Goal: Find specific page/section: Find specific page/section

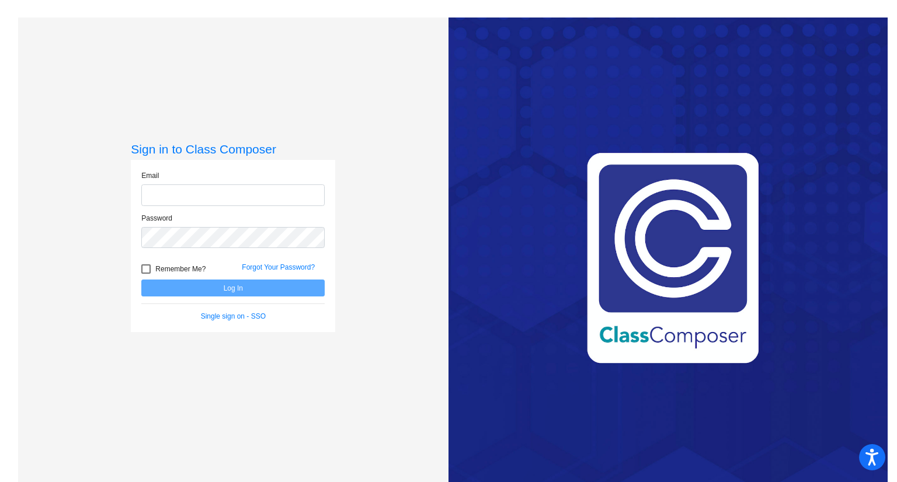
type input "[PERSON_NAME][EMAIL_ADDRESS][PERSON_NAME][DOMAIN_NAME]"
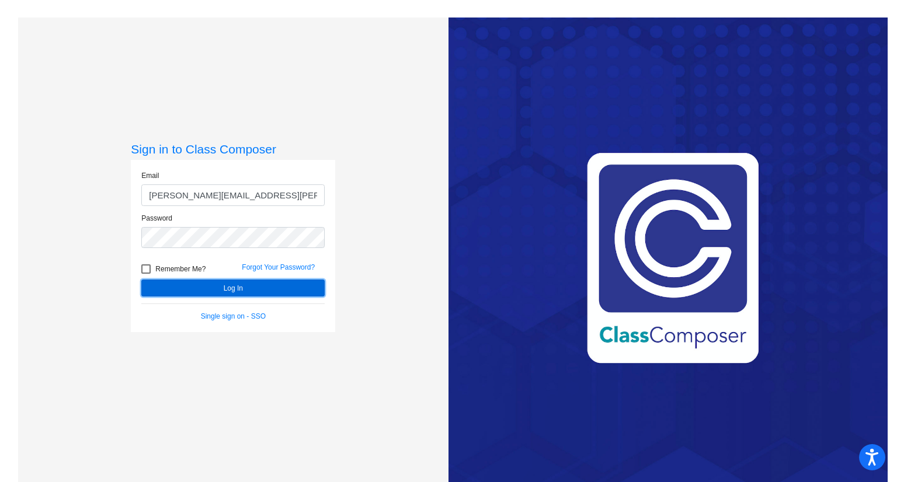
click at [200, 284] on button "Log In" at bounding box center [232, 288] width 183 height 17
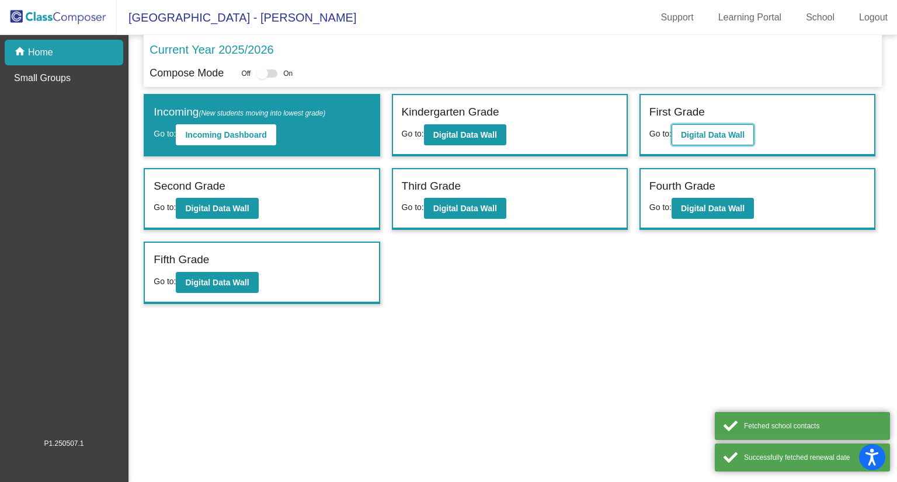
click at [727, 134] on b "Digital Data Wall" at bounding box center [713, 134] width 64 height 9
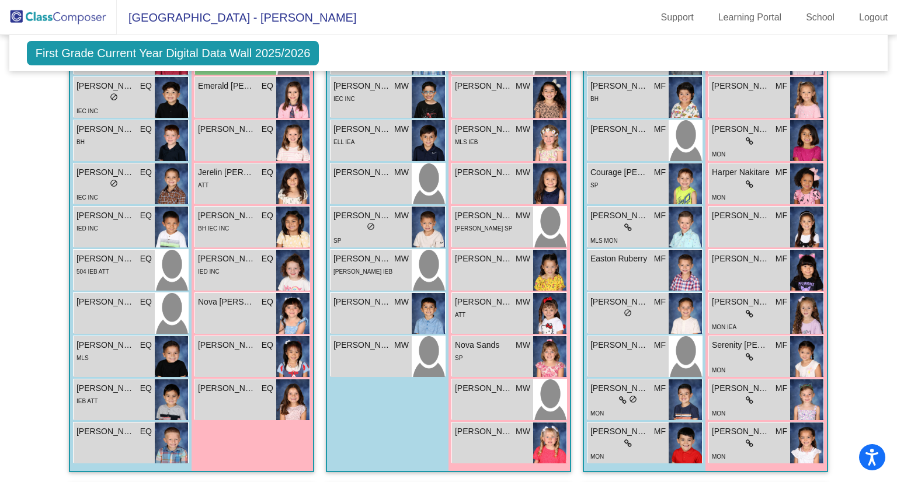
scroll to position [400, 0]
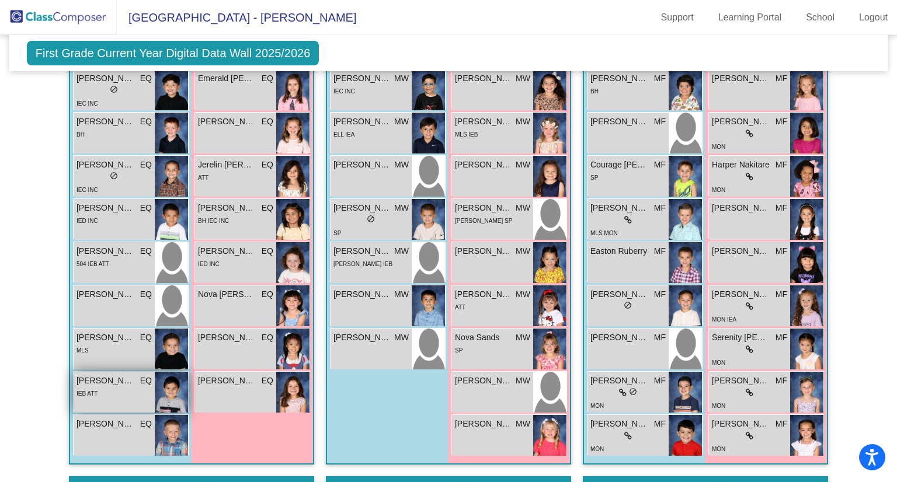
click at [98, 398] on div "[PERSON_NAME] EQ lock do_not_disturb_alt IEB ATT" at bounding box center [114, 392] width 81 height 41
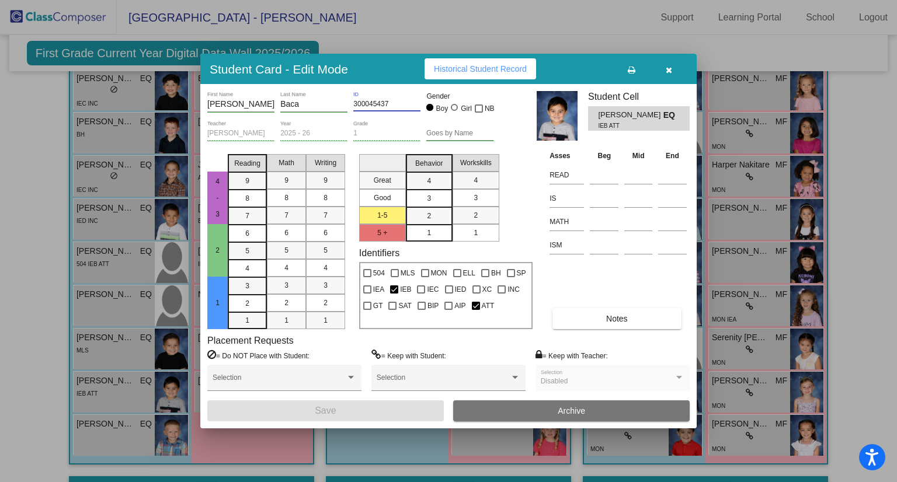
drag, startPoint x: 395, startPoint y: 103, endPoint x: 353, endPoint y: 105, distance: 42.1
click at [353, 105] on div "[PERSON_NAME] First Name Baca Last Name 300045437 ID Gender Boy Girl NB" at bounding box center [350, 105] width 287 height 29
drag, startPoint x: 401, startPoint y: 101, endPoint x: 353, endPoint y: 103, distance: 48.5
click at [353, 103] on div "[PERSON_NAME] First Name Baca Last Name 300045437 ID Gender Boy Girl NB" at bounding box center [350, 105] width 287 height 29
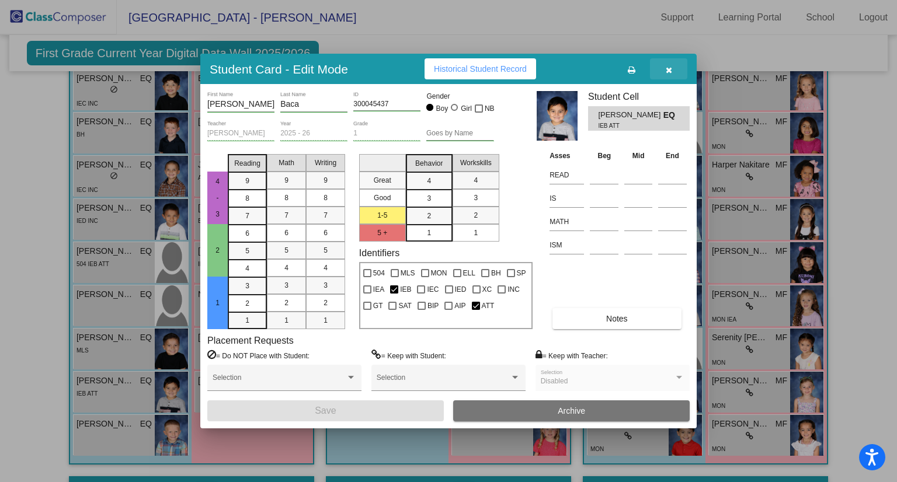
click at [673, 68] on button "button" at bounding box center [668, 68] width 37 height 21
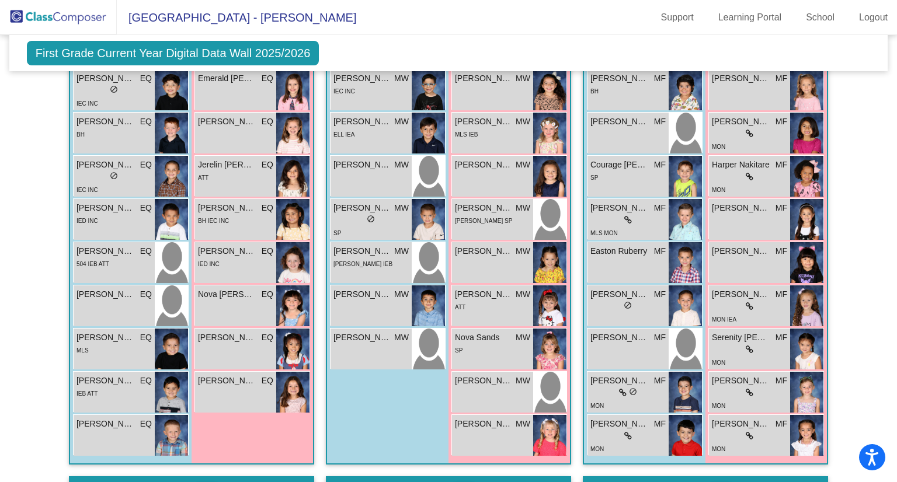
click at [54, 24] on img at bounding box center [58, 17] width 117 height 34
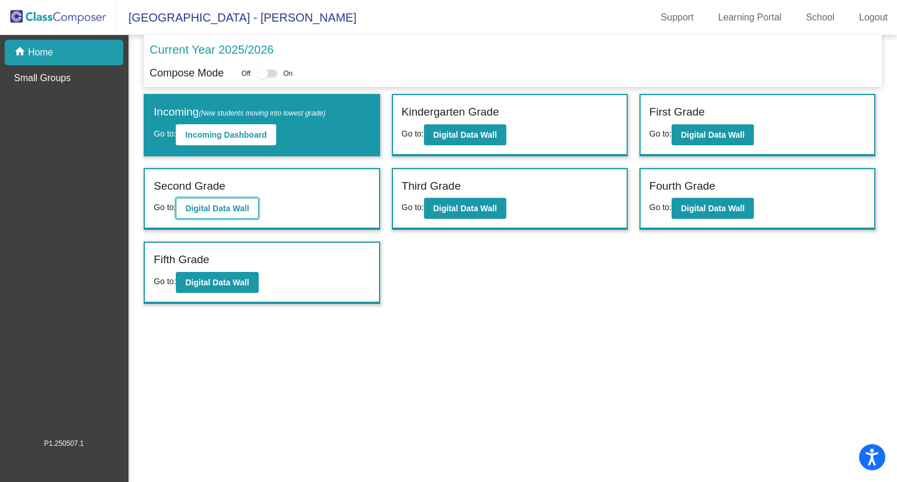
click at [257, 204] on button "Digital Data Wall" at bounding box center [217, 208] width 82 height 21
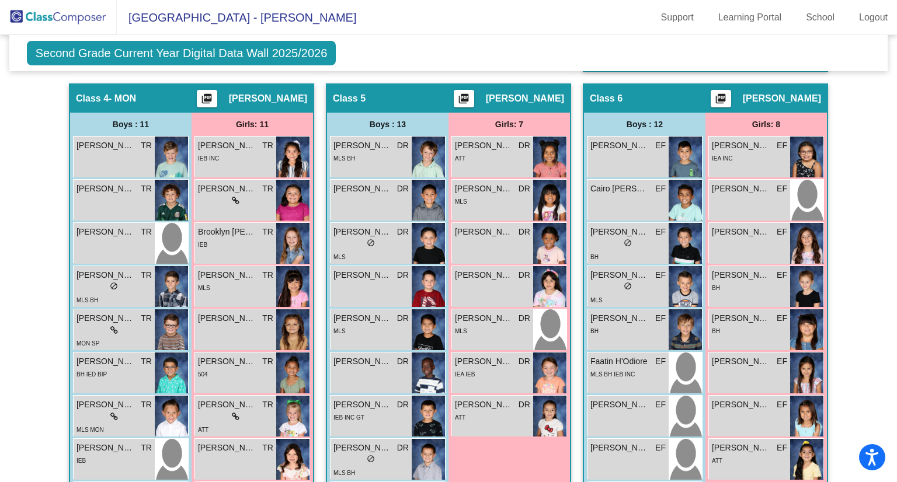
scroll to position [943, 0]
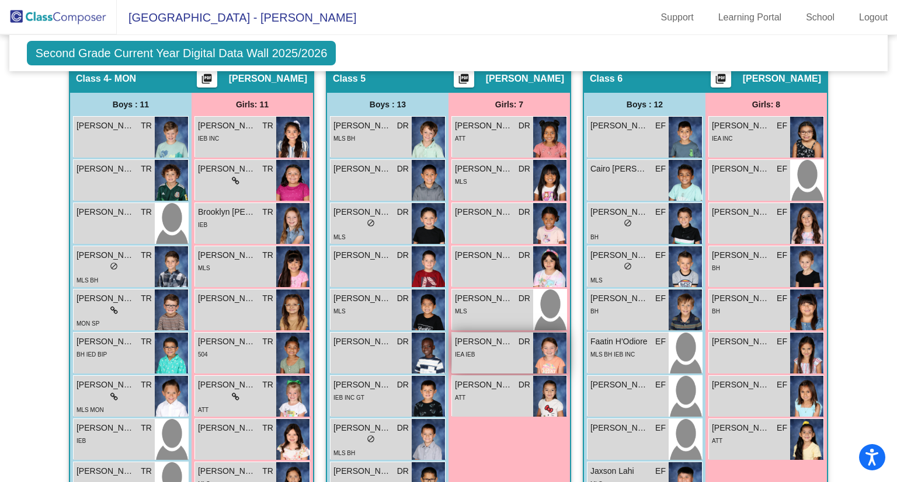
click at [497, 362] on div "[PERSON_NAME] DR lock do_not_disturb_alt IEA IEB" at bounding box center [492, 353] width 81 height 41
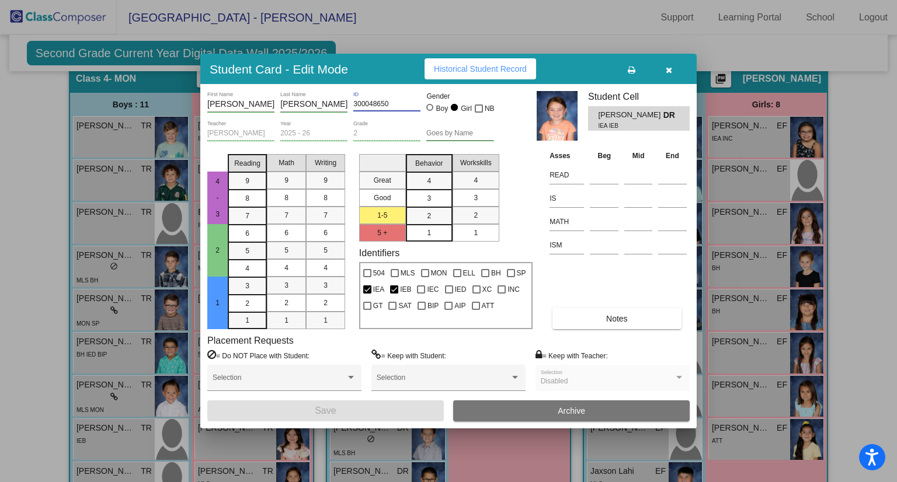
drag, startPoint x: 392, startPoint y: 101, endPoint x: 358, endPoint y: 107, distance: 34.4
click at [358, 107] on input "300048650" at bounding box center [386, 104] width 67 height 8
click at [398, 107] on input "300048650" at bounding box center [386, 104] width 67 height 8
drag, startPoint x: 397, startPoint y: 106, endPoint x: 353, endPoint y: 108, distance: 43.9
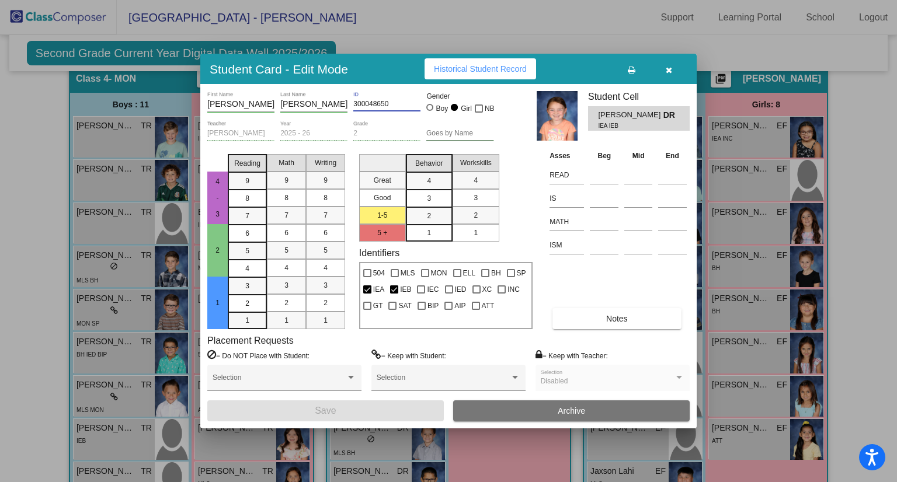
click at [353, 108] on div "300048650 ID" at bounding box center [386, 101] width 67 height 20
